Goal: Information Seeking & Learning: Learn about a topic

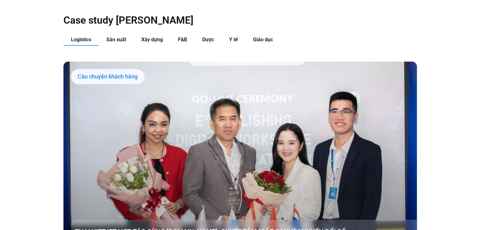
scroll to position [679, 0]
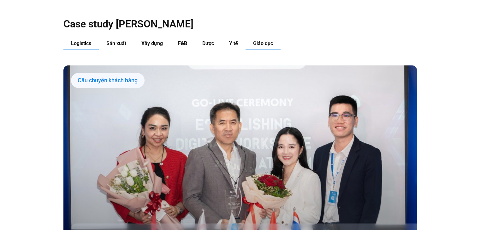
click at [265, 40] on span "Giáo dục" at bounding box center [263, 43] width 20 height 6
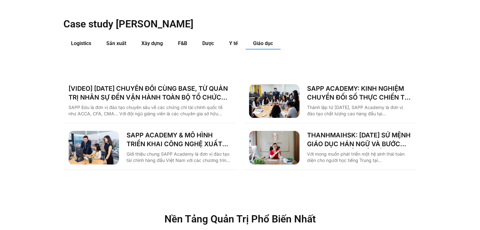
click at [260, 131] on img "Các tab. Mở mục bằng phím Enter hoặc Space, đóng bằng phím Esc và di chuyển bằn…" at bounding box center [274, 148] width 50 height 34
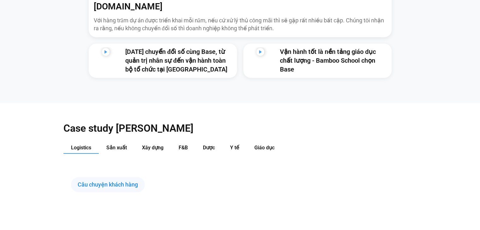
scroll to position [577, 0]
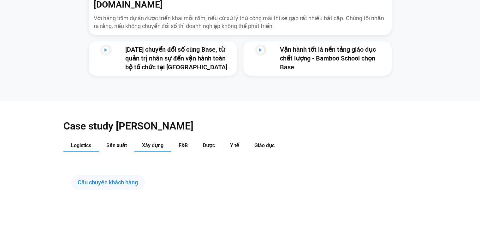
click at [161, 140] on button "Xây dựng" at bounding box center [152, 146] width 37 height 12
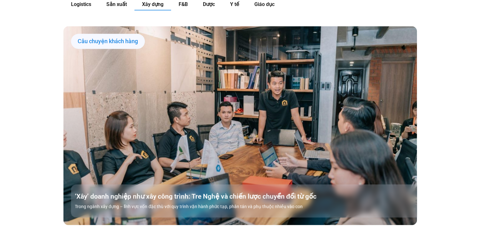
scroll to position [718, 0]
click at [121, 34] on div "Câu chuyện khách hàng" at bounding box center [108, 41] width 74 height 15
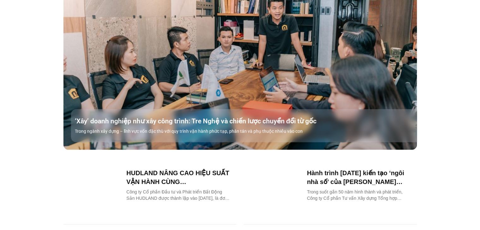
scroll to position [806, 0]
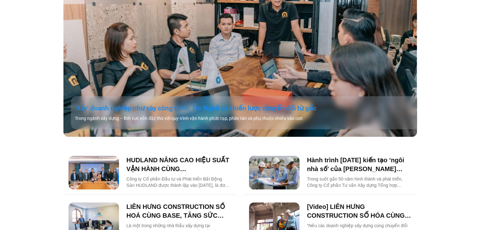
click at [168, 104] on link "‘Xây’ doanh nghiệp như xây công trình: Tre Nghệ và chiến lược chuyển đổi từ gốc" at bounding box center [248, 108] width 346 height 9
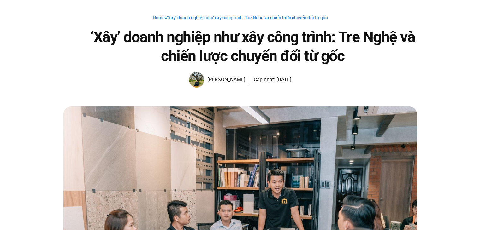
scroll to position [33, 0]
